Goal: Task Accomplishment & Management: Manage account settings

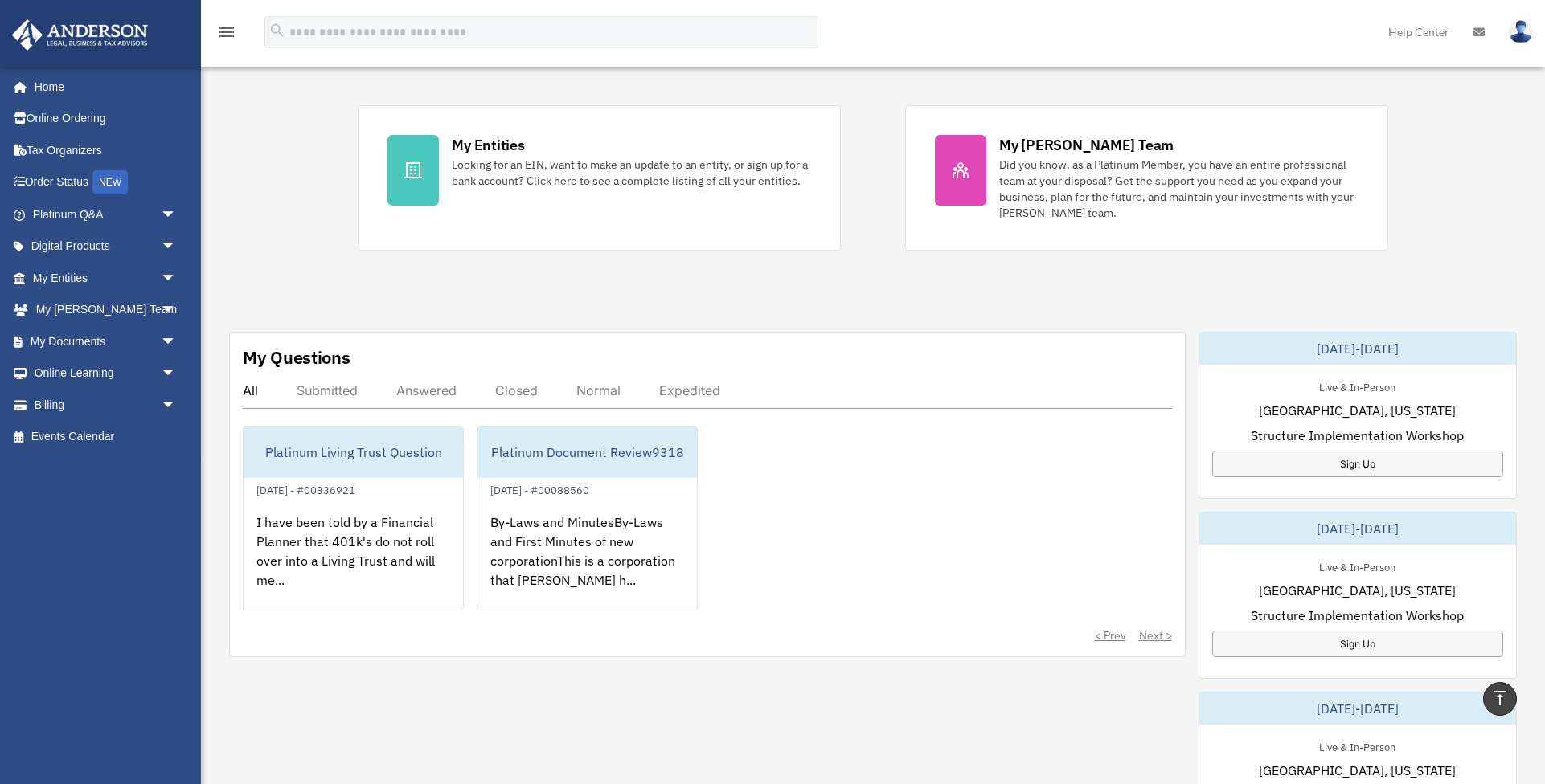
scroll to position [307, 0]
click at [75, 338] on link "My Documents arrow_drop_down" at bounding box center [105, 341] width 189 height 32
click at [165, 336] on span "arrow_drop_down" at bounding box center [177, 342] width 32 height 33
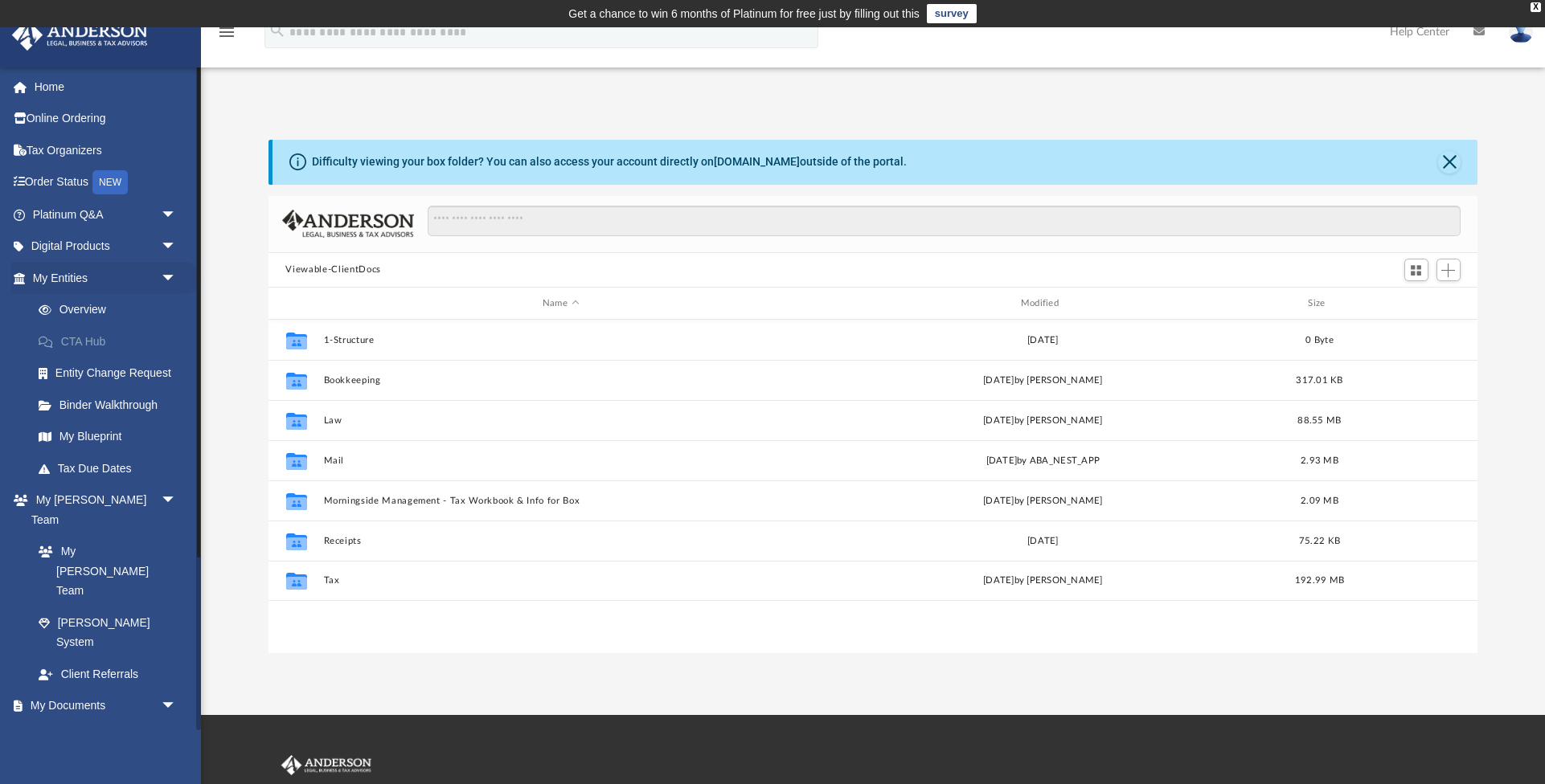
scroll to position [366, 1209]
click at [1451, 271] on span "Add" at bounding box center [1449, 271] width 14 height 14
click at [1411, 299] on li "Upload" at bounding box center [1425, 301] width 51 height 17
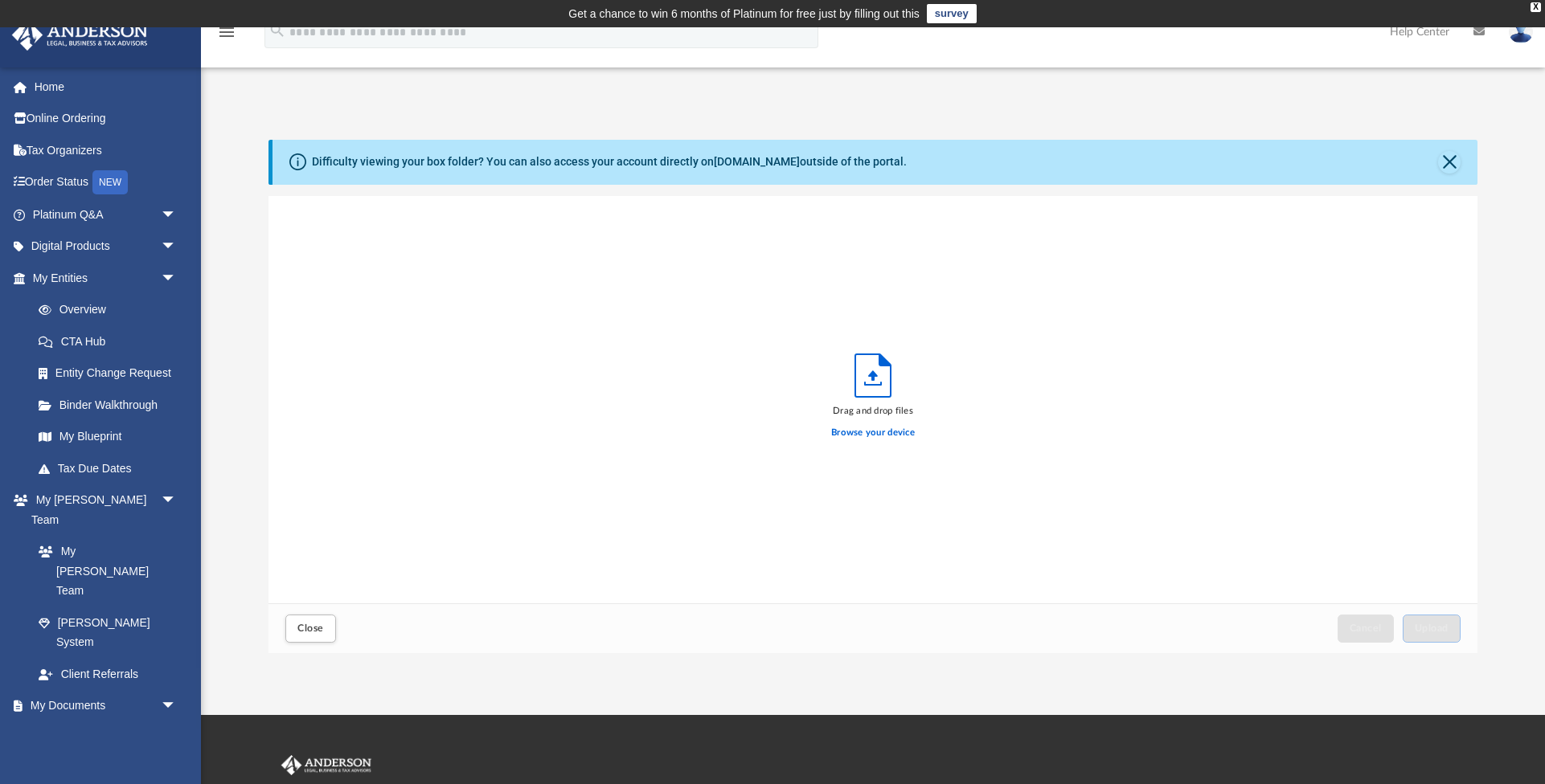
scroll to position [407, 1209]
click at [1427, 620] on button "Upload" at bounding box center [1431, 629] width 58 height 28
click at [1520, 34] on img at bounding box center [1521, 31] width 25 height 24
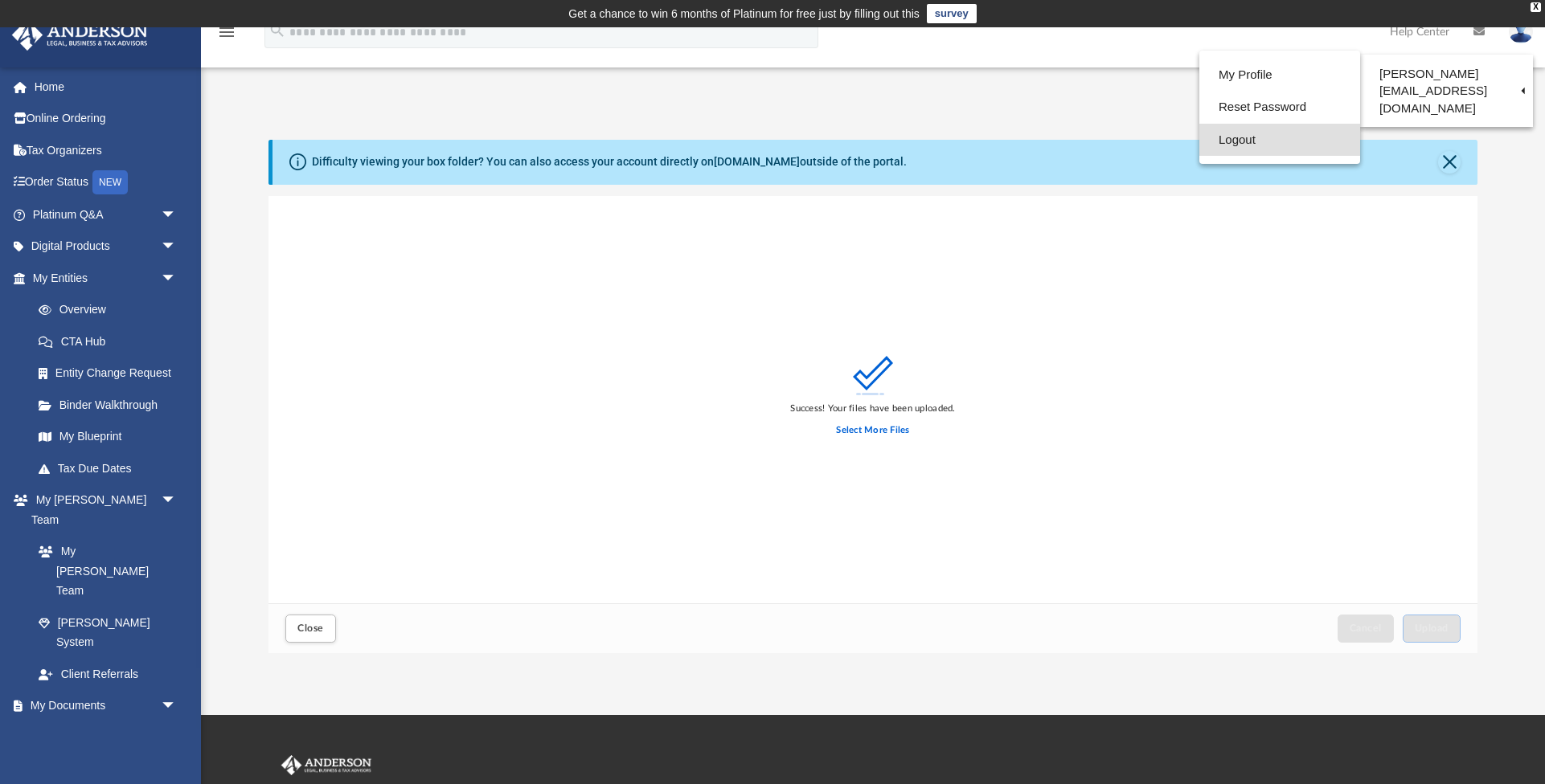
click at [1237, 142] on link "Logout" at bounding box center [1280, 140] width 161 height 33
